Goal: Task Accomplishment & Management: Use online tool/utility

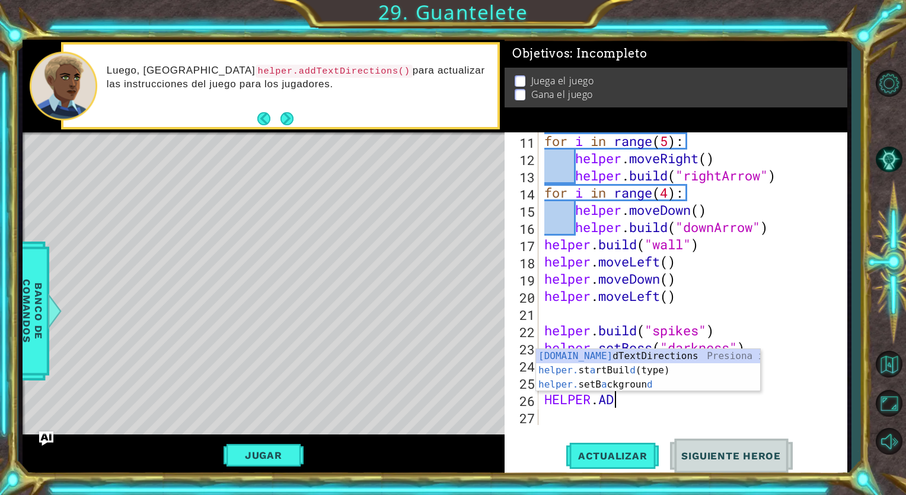
scroll to position [0, 2]
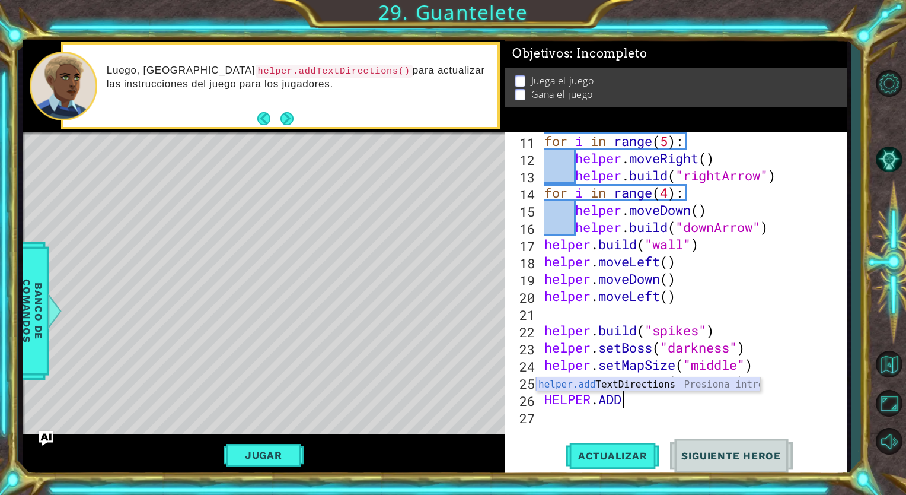
click at [598, 386] on div "helper.add TextDirections Presiona intro" at bounding box center [648, 398] width 224 height 43
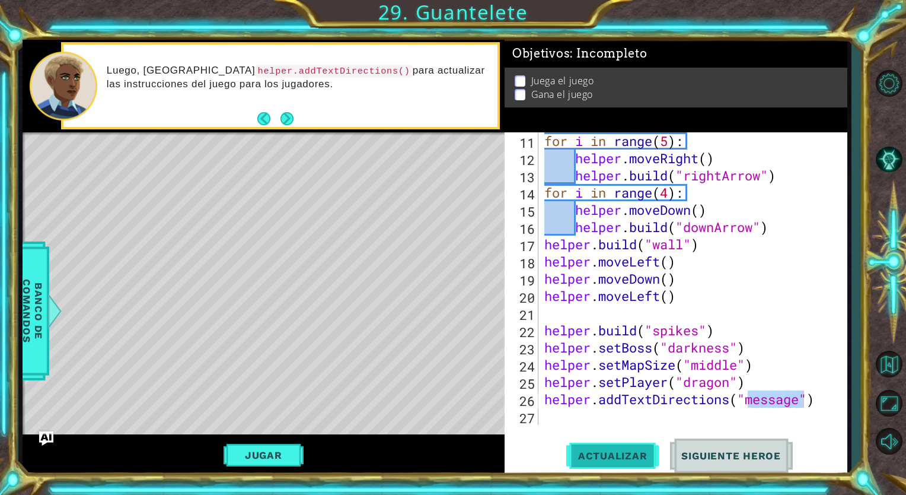
click at [642, 451] on span "Actualizar" at bounding box center [612, 456] width 93 height 12
type textarea "helper.addTextDirections("HOLA")"
click at [626, 458] on span "Actualizar" at bounding box center [612, 456] width 93 height 12
click at [272, 440] on div "Jugar" at bounding box center [264, 454] width 482 height 40
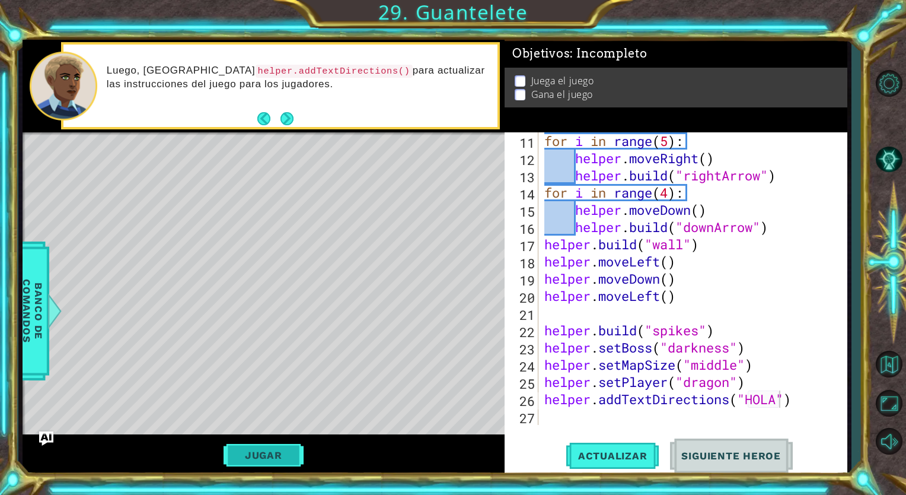
click at [272, 447] on button "Jugar" at bounding box center [264, 455] width 80 height 23
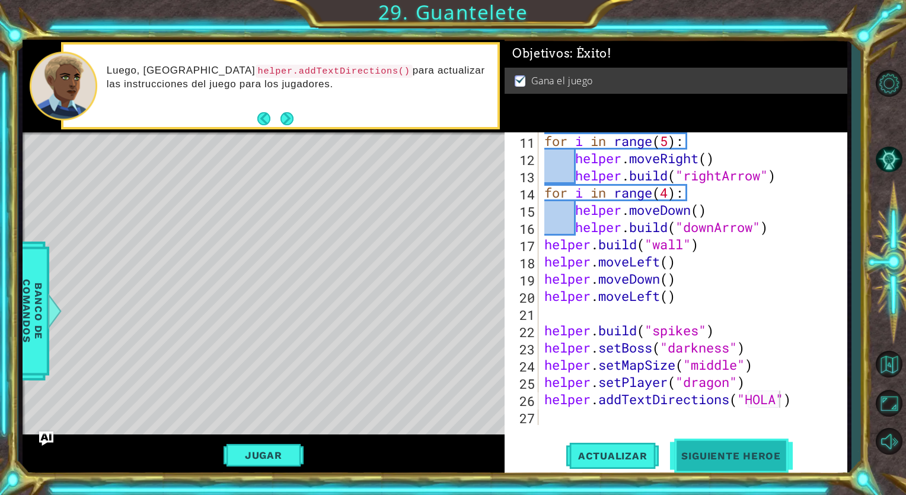
click at [768, 453] on span "Siguiente Heroe" at bounding box center [731, 456] width 123 height 12
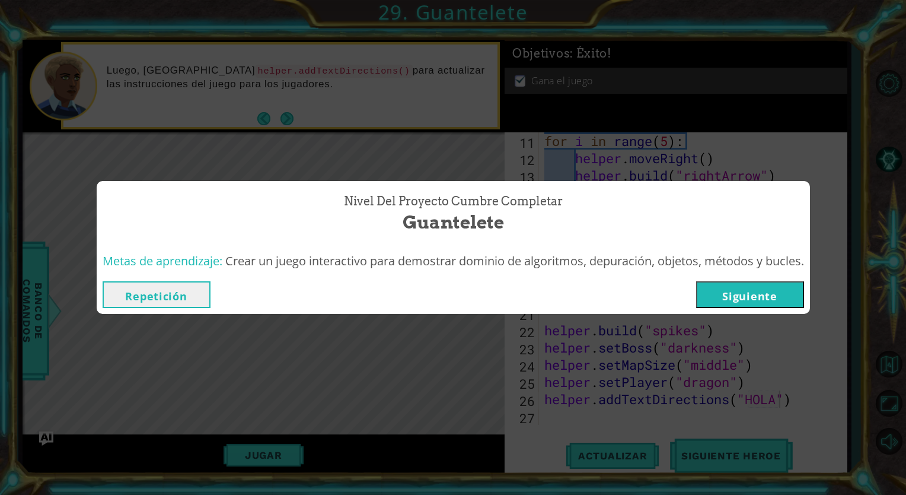
click at [754, 290] on button "Siguiente" at bounding box center [750, 294] width 108 height 27
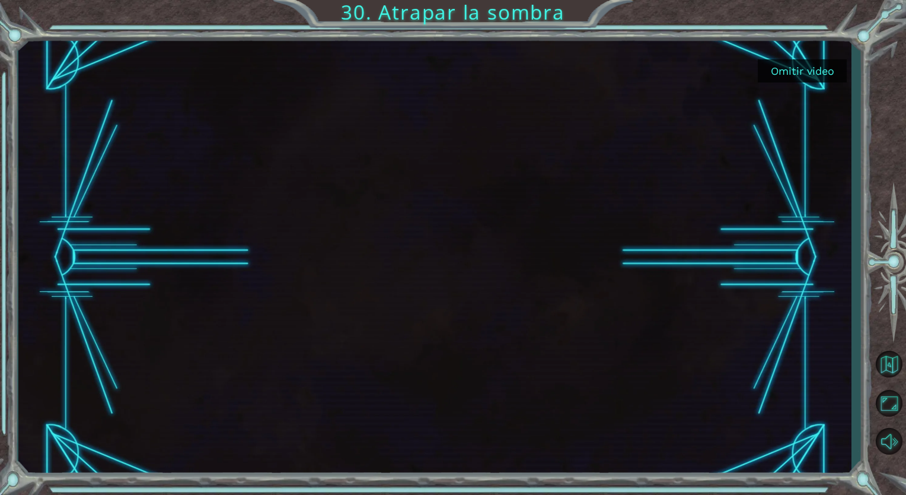
click at [791, 75] on button "Omitir video" at bounding box center [802, 70] width 89 height 23
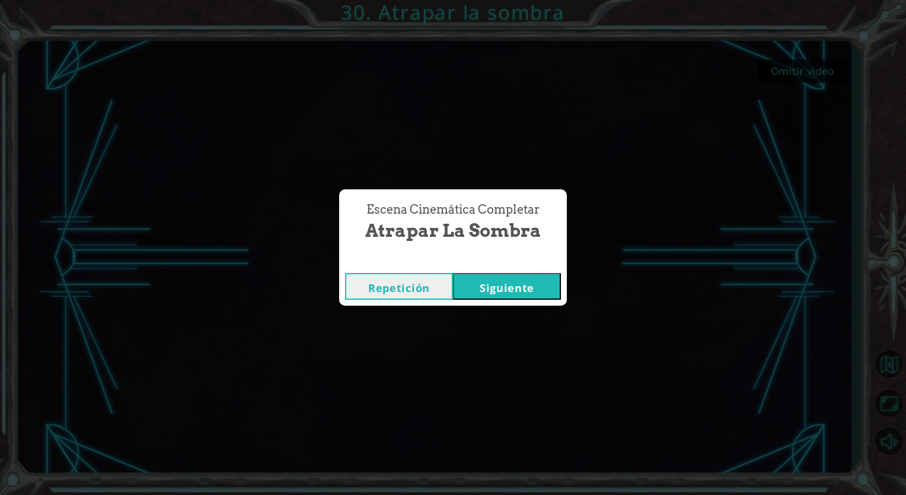
click at [480, 280] on button "Siguiente" at bounding box center [507, 286] width 108 height 27
